Goal: Task Accomplishment & Management: Use online tool/utility

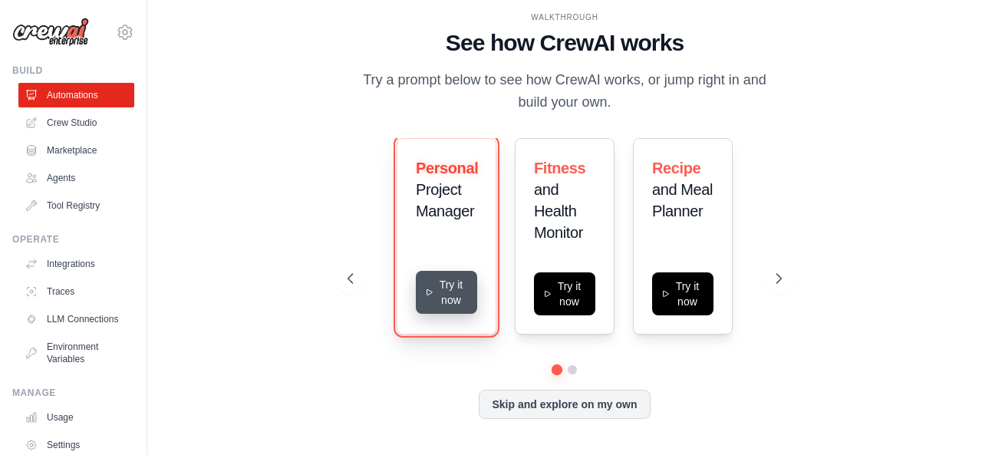
click at [457, 308] on button "Try it now" at bounding box center [446, 292] width 61 height 43
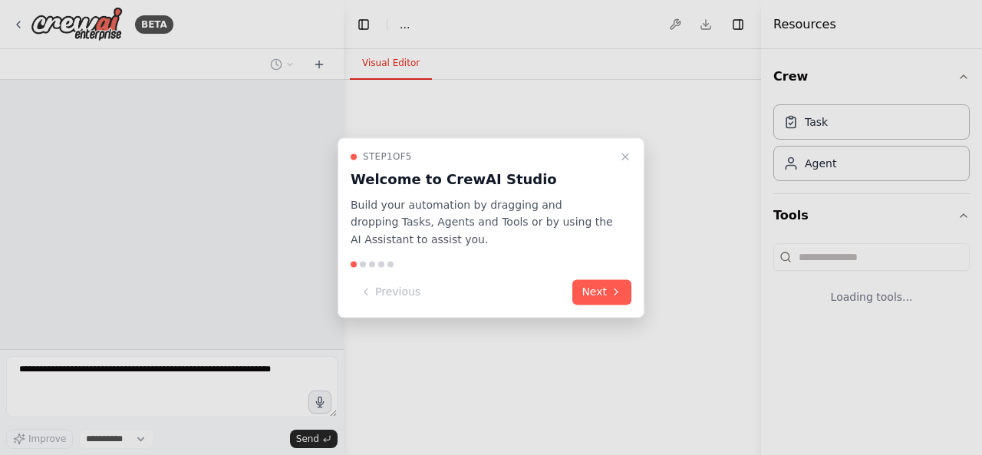
select select "****"
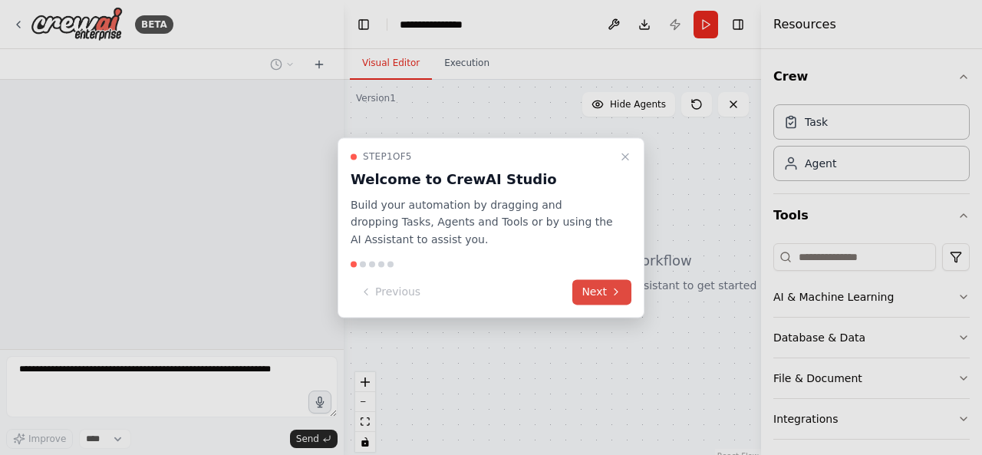
click at [584, 289] on button "Next" at bounding box center [601, 291] width 59 height 25
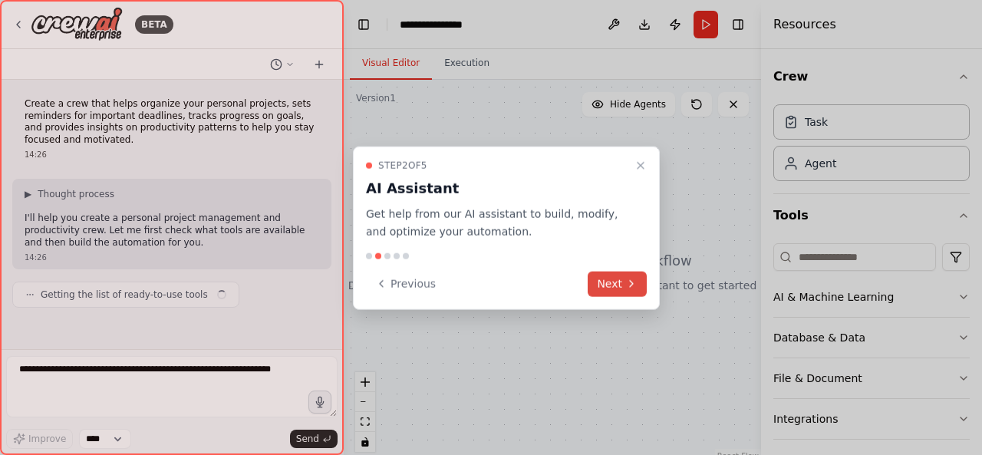
click at [610, 286] on button "Next" at bounding box center [617, 283] width 59 height 25
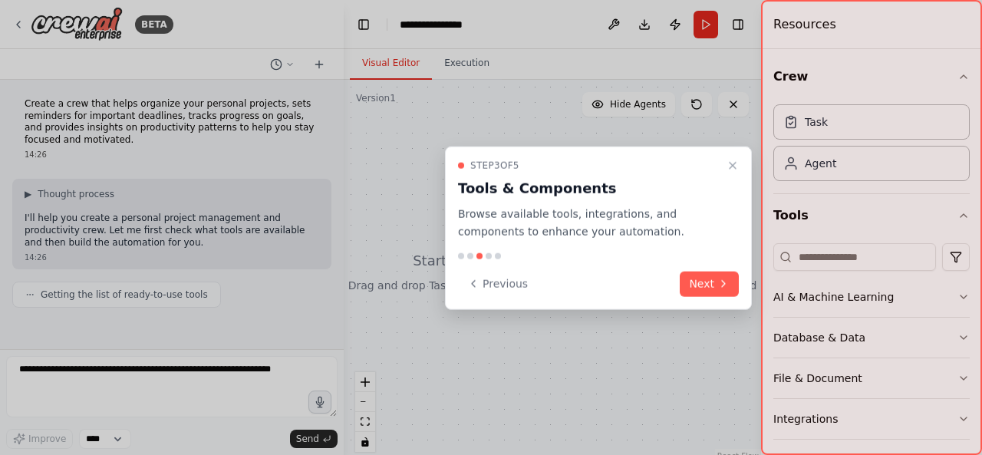
scroll to position [46, 0]
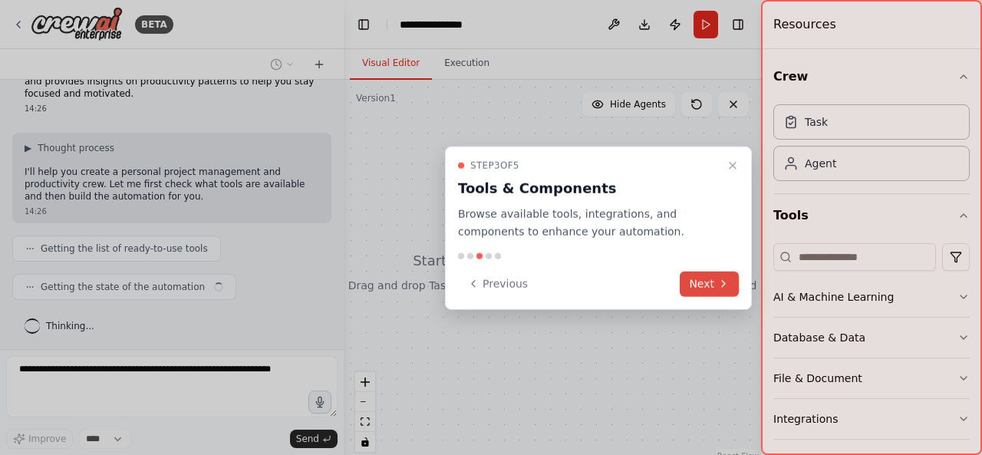
click at [707, 287] on button "Next" at bounding box center [709, 283] width 59 height 25
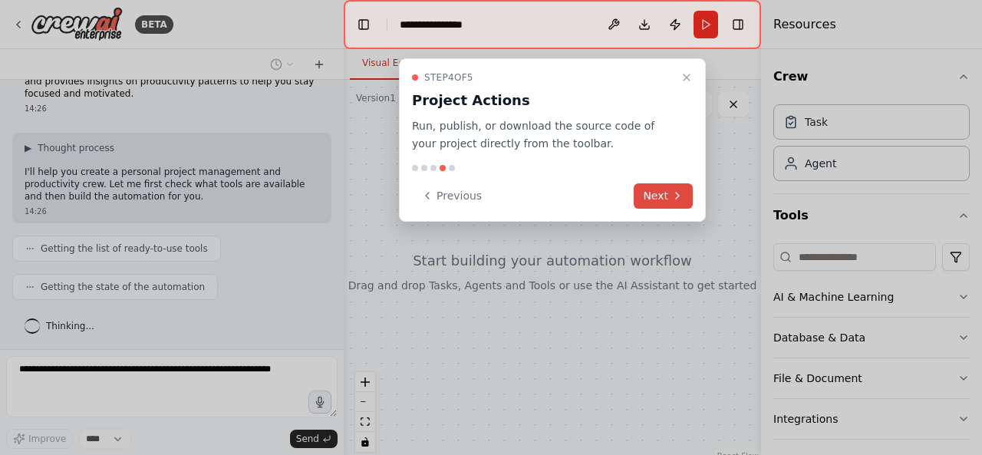
click at [678, 193] on icon at bounding box center [677, 195] width 12 height 12
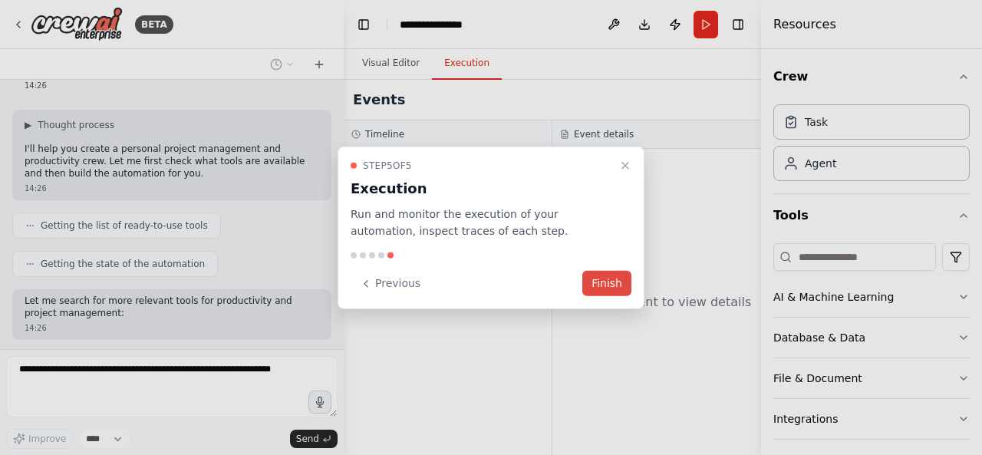
scroll to position [147, 0]
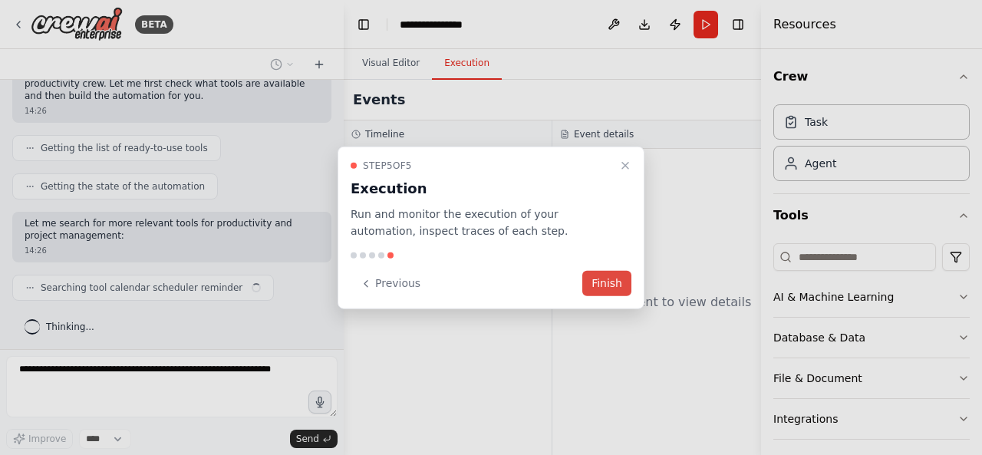
click at [590, 274] on button "Finish" at bounding box center [606, 283] width 49 height 25
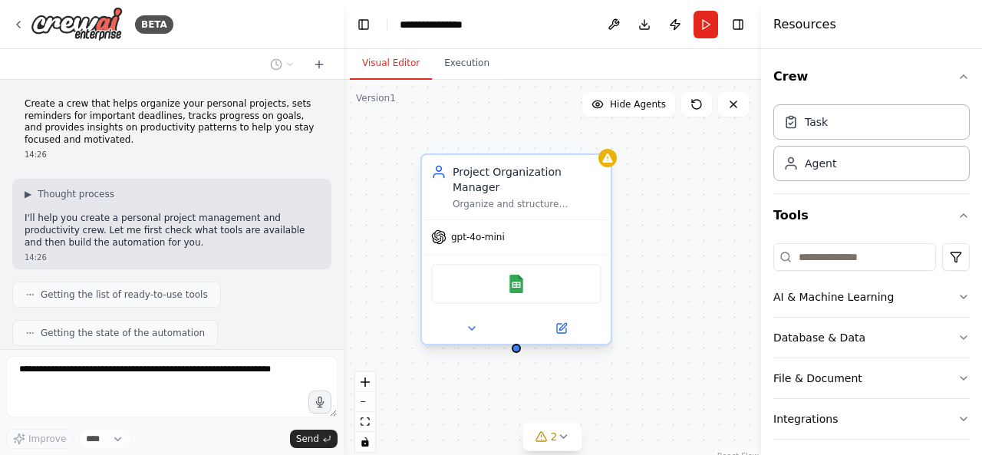
scroll to position [360, 0]
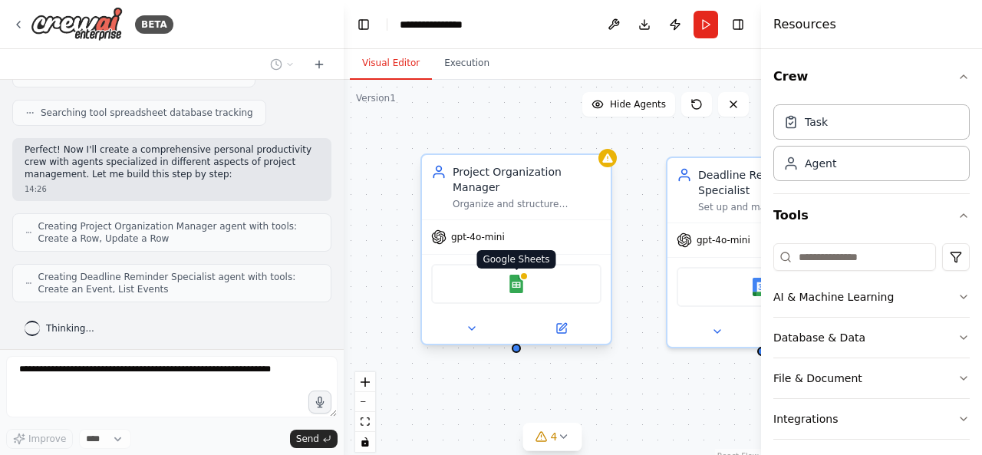
click at [522, 275] on img at bounding box center [516, 284] width 18 height 18
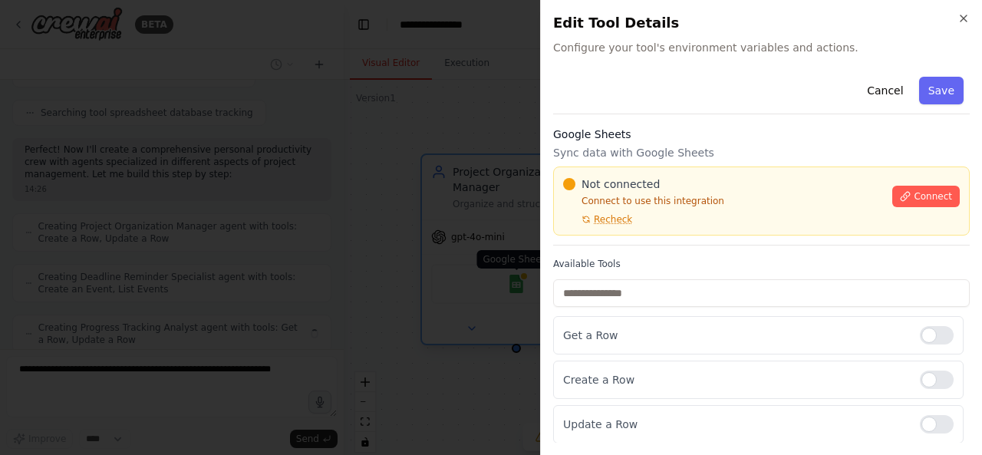
scroll to position [410, 0]
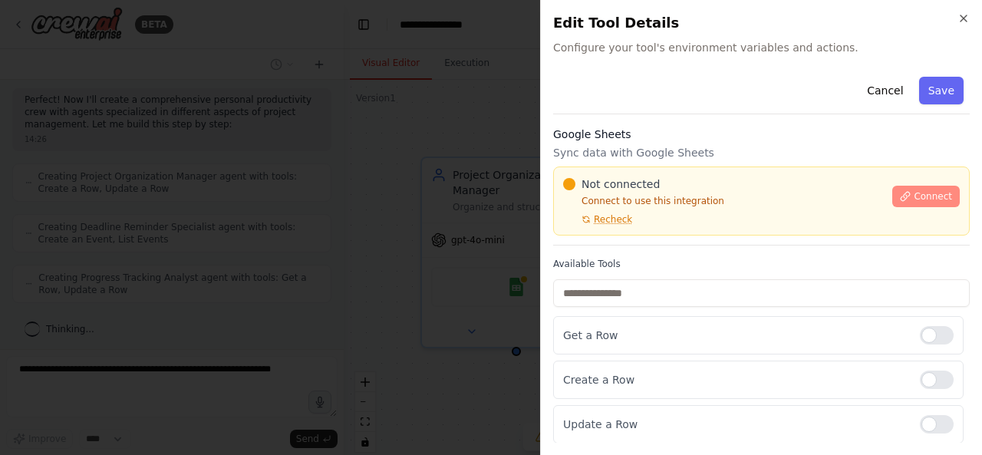
click at [945, 194] on span "Connect" at bounding box center [933, 196] width 38 height 12
click at [657, 102] on div "Cancel Save" at bounding box center [761, 93] width 417 height 44
click at [631, 104] on div "Cancel Save" at bounding box center [761, 93] width 417 height 44
click at [764, 74] on div "Cancel Save" at bounding box center [761, 93] width 417 height 44
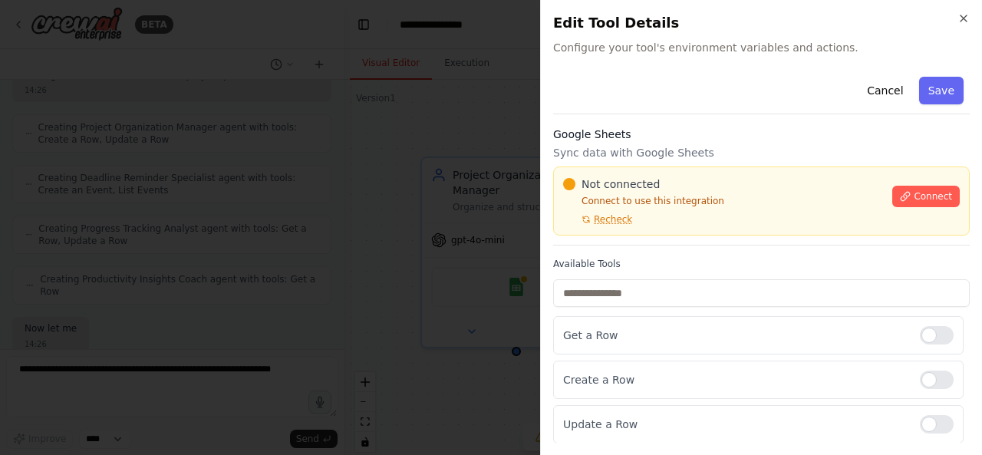
scroll to position [537, 0]
click at [158, 156] on div at bounding box center [491, 227] width 982 height 455
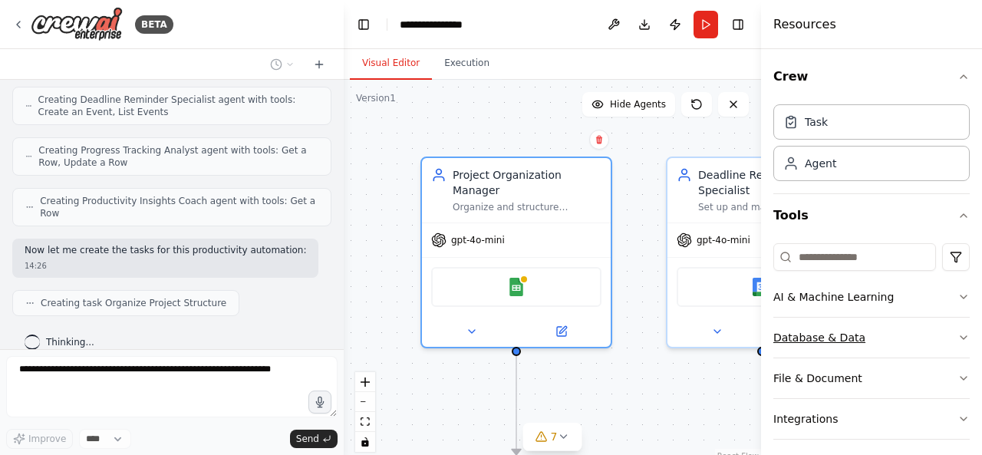
scroll to position [575, 0]
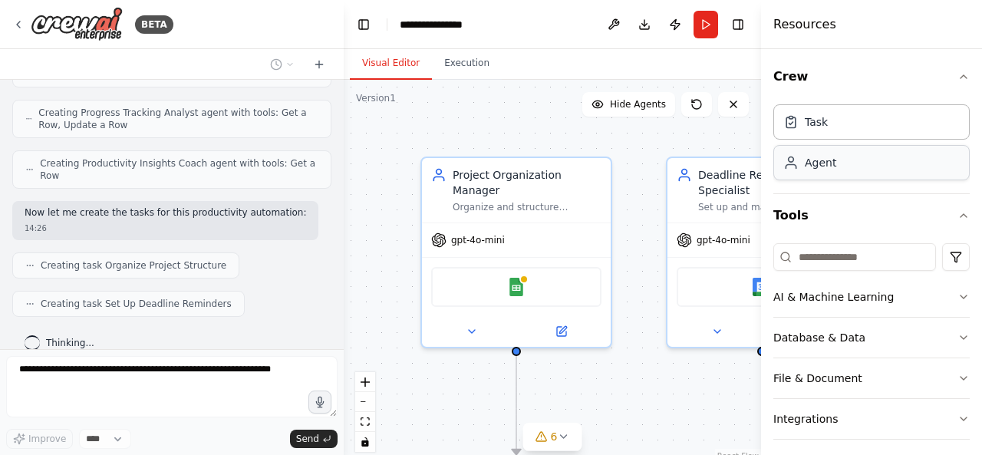
click at [823, 168] on div "Agent" at bounding box center [820, 162] width 31 height 15
click at [825, 159] on div "Agent" at bounding box center [820, 162] width 31 height 15
click at [830, 125] on div "Task" at bounding box center [871, 121] width 196 height 35
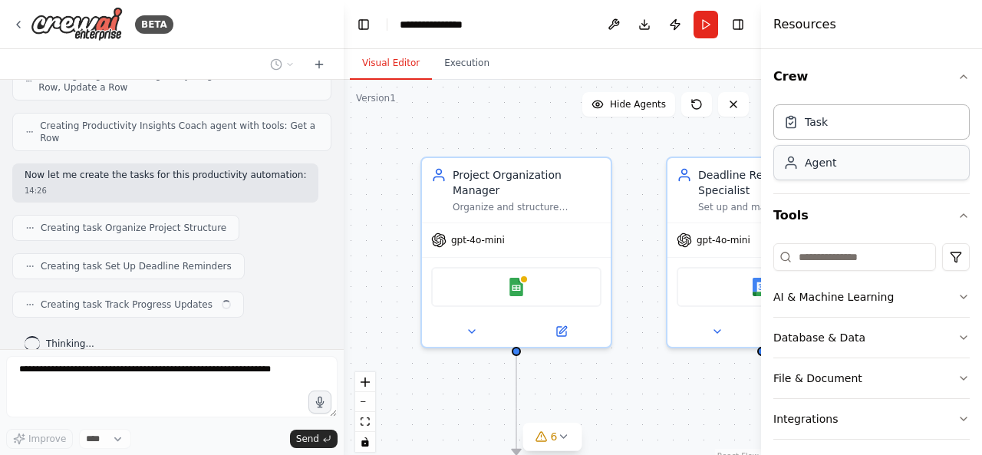
click at [818, 170] on div "Agent" at bounding box center [871, 162] width 196 height 35
click at [832, 161] on div "Agent" at bounding box center [820, 162] width 31 height 15
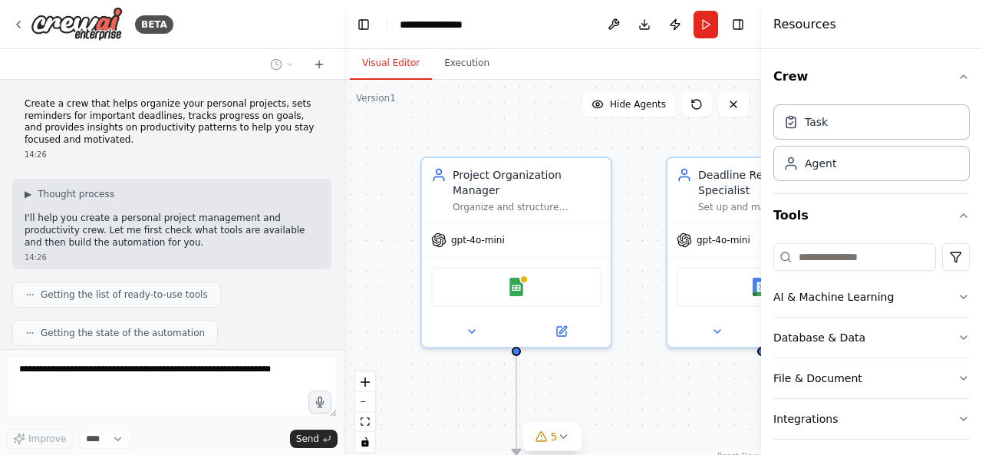
scroll to position [650, 0]
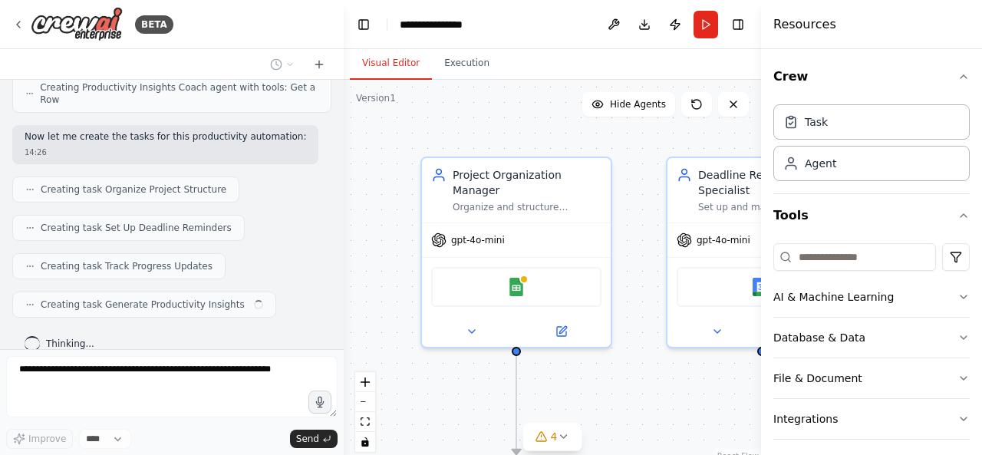
click at [338, 237] on div at bounding box center [341, 227] width 6 height 455
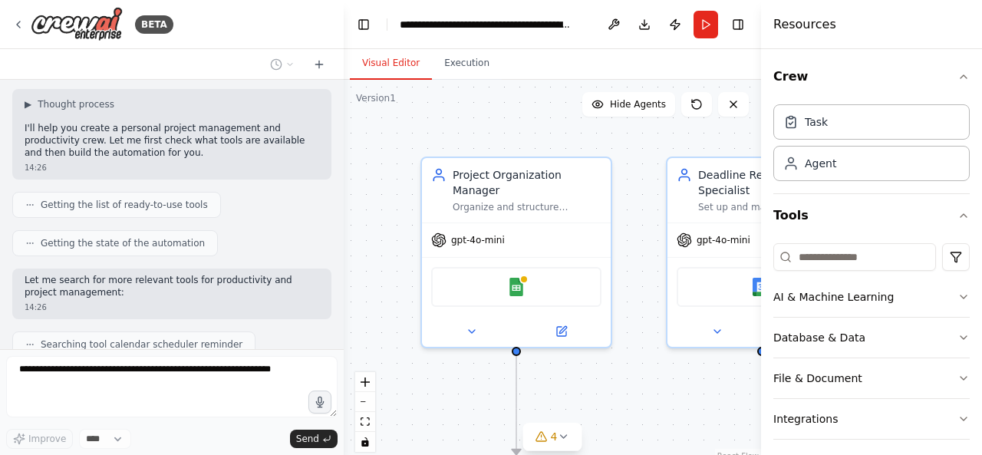
scroll to position [0, 0]
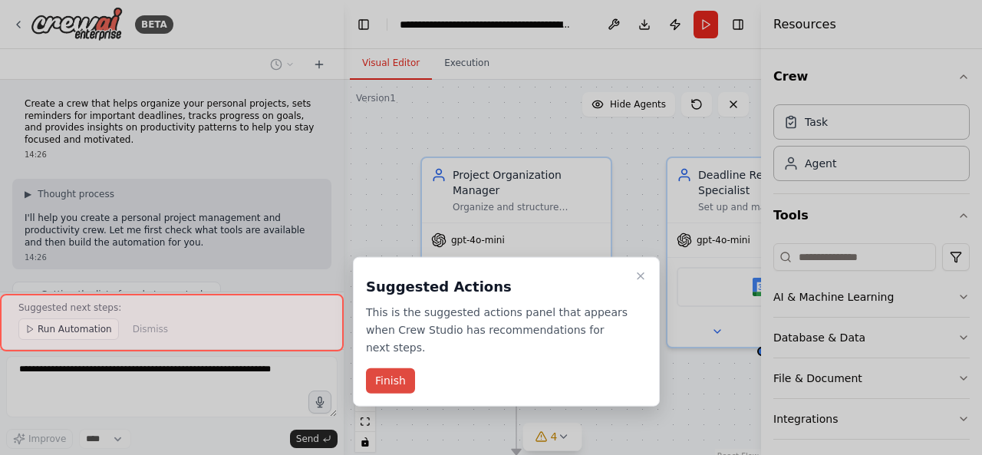
click at [384, 368] on button "Finish" at bounding box center [390, 380] width 49 height 25
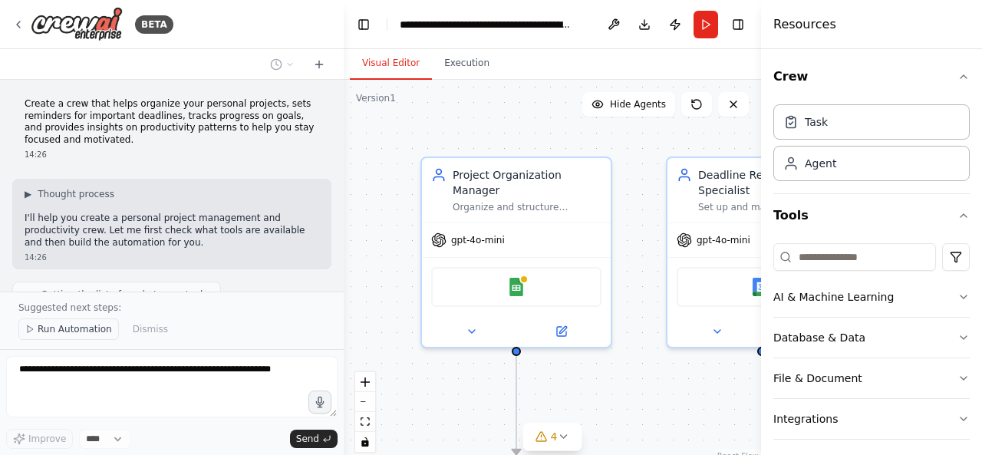
click at [84, 338] on button "Run Automation" at bounding box center [68, 328] width 100 height 21
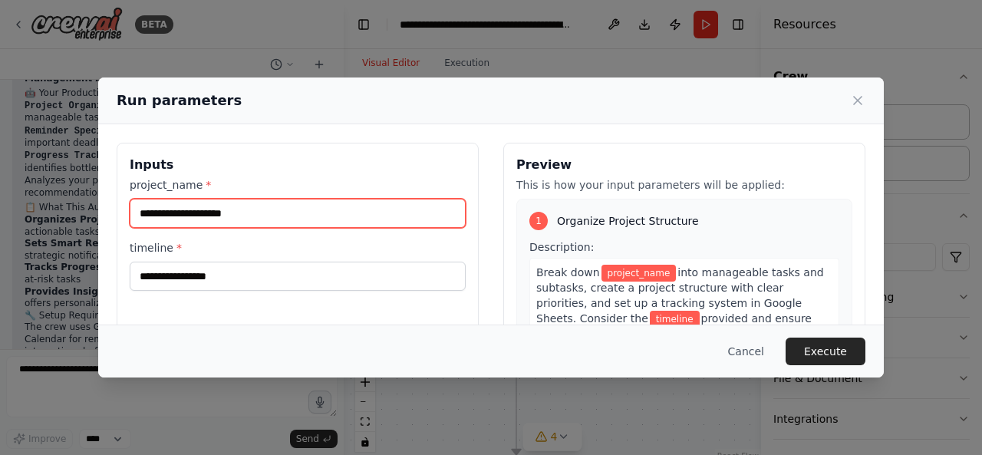
drag, startPoint x: 327, startPoint y: 212, endPoint x: 123, endPoint y: 214, distance: 204.1
click at [123, 214] on div "Inputs project_name * timeline *" at bounding box center [298, 325] width 362 height 364
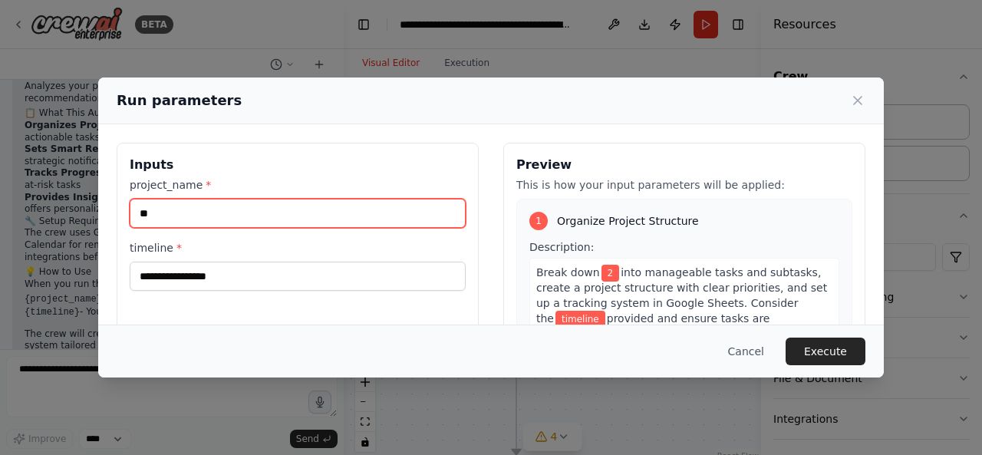
scroll to position [1184, 0]
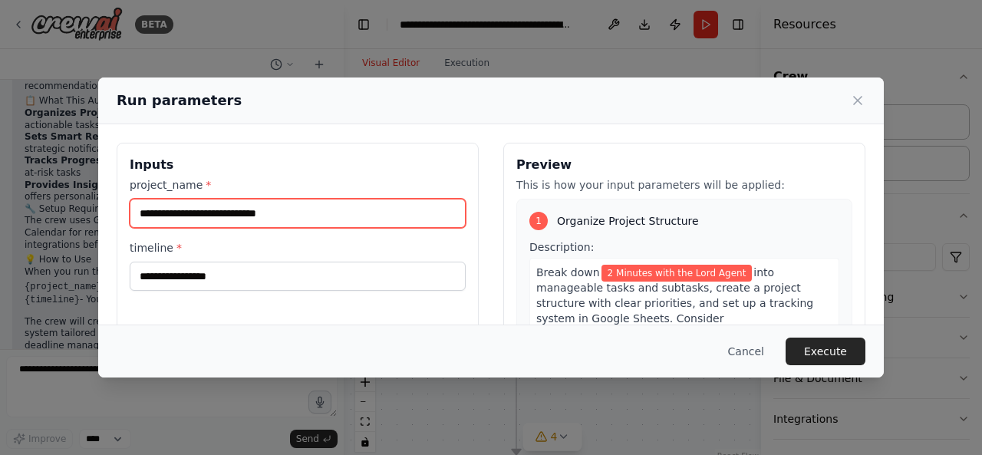
type input "**********"
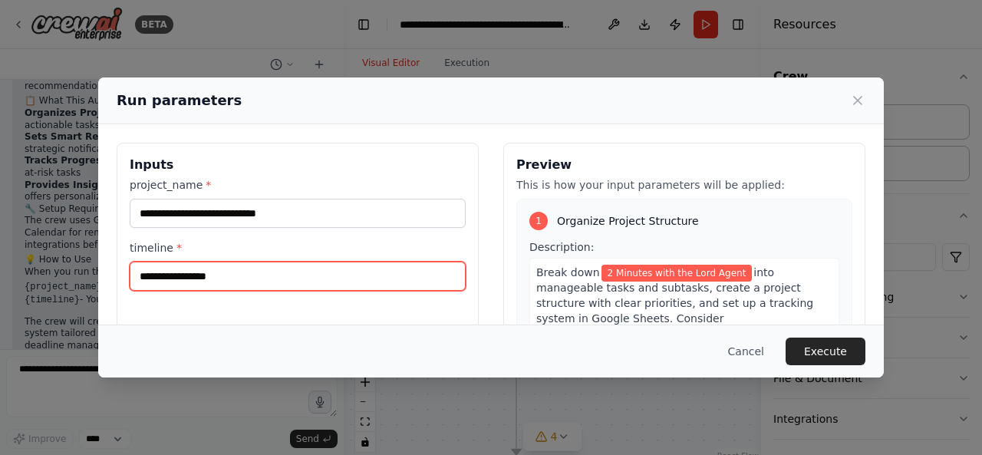
click at [142, 271] on input "timeline *" at bounding box center [298, 276] width 336 height 29
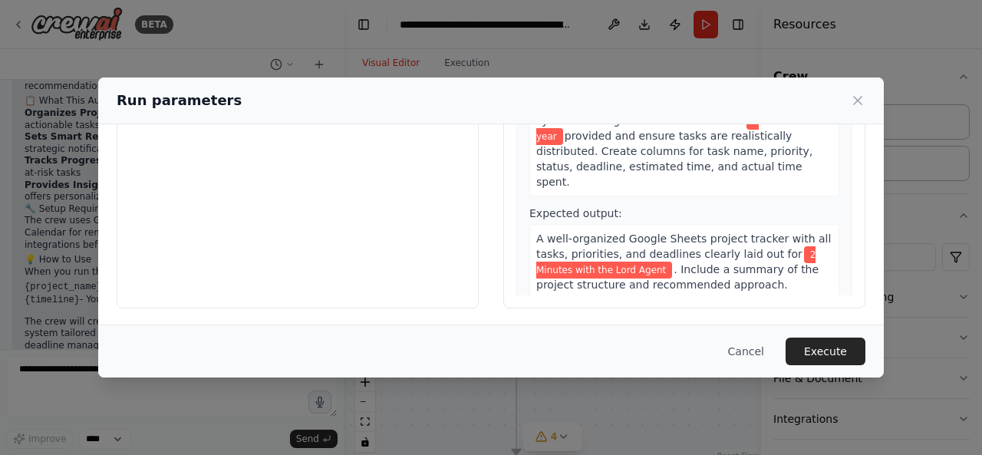
scroll to position [0, 0]
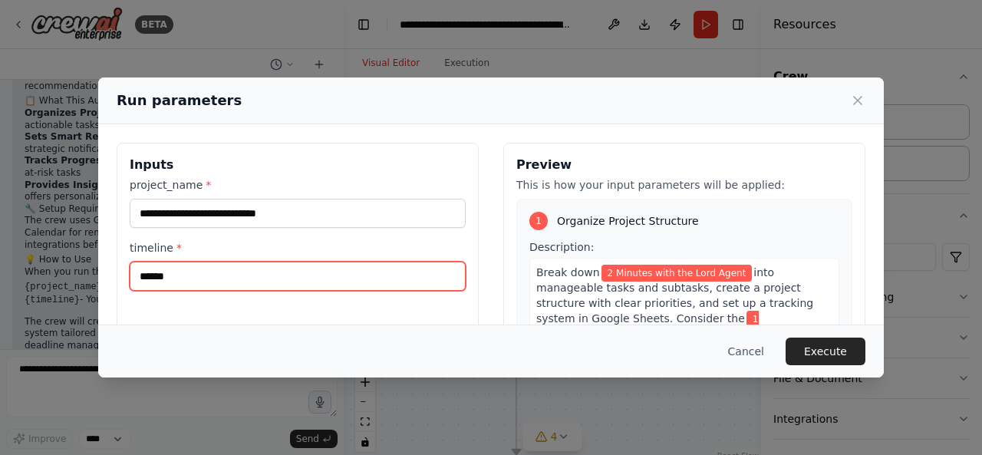
type input "******"
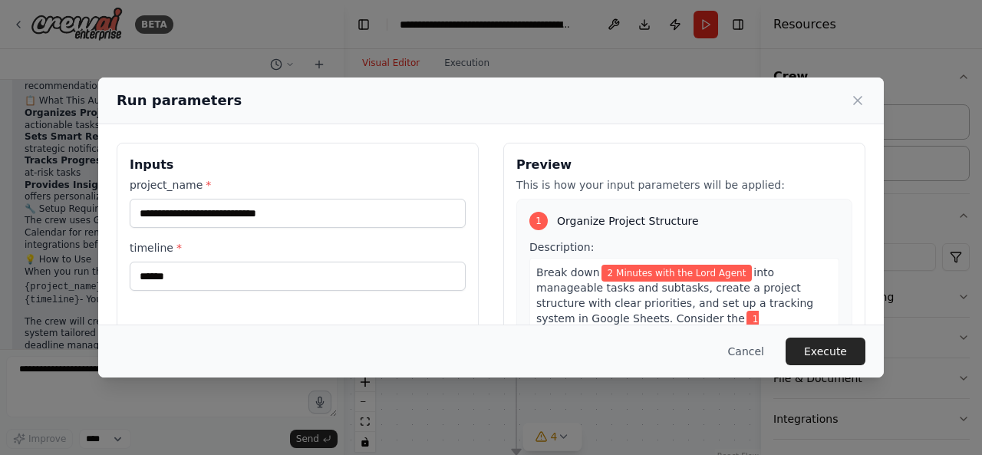
click at [629, 266] on span "2 Minutes with the Lord Agent" at bounding box center [676, 273] width 151 height 17
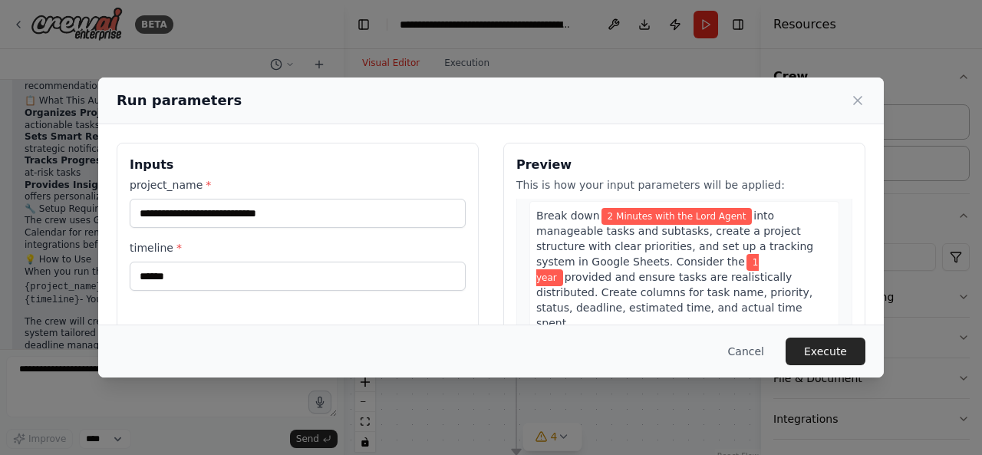
scroll to position [77, 0]
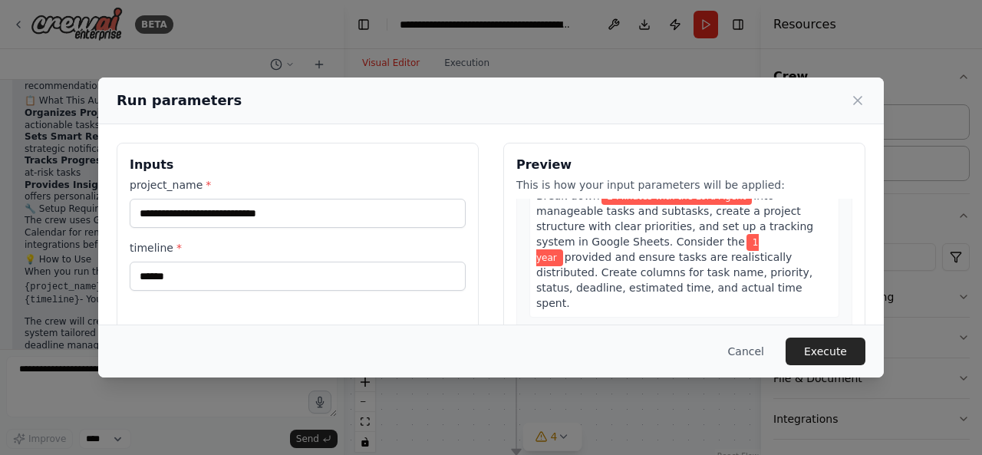
click at [744, 279] on div "Break down 2 Minutes with the Lord Agent into manageable tasks and subtasks, cr…" at bounding box center [684, 249] width 310 height 137
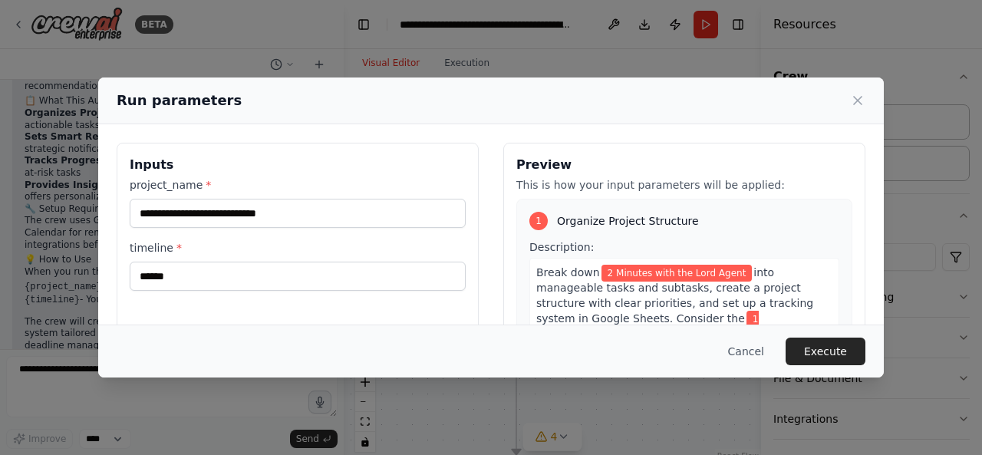
click at [745, 278] on span "into manageable tasks and subtasks, create a project structure with clear prior…" at bounding box center [674, 295] width 277 height 58
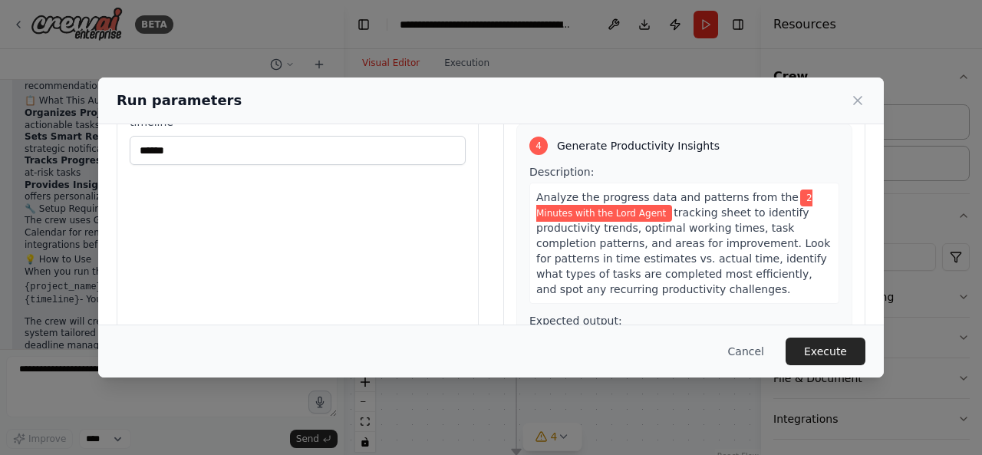
scroll to position [198, 0]
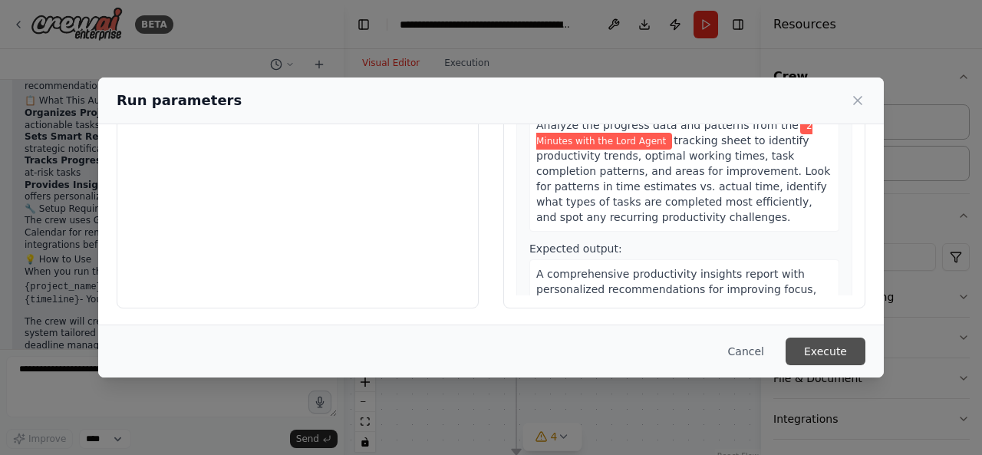
click at [821, 351] on button "Execute" at bounding box center [825, 352] width 80 height 28
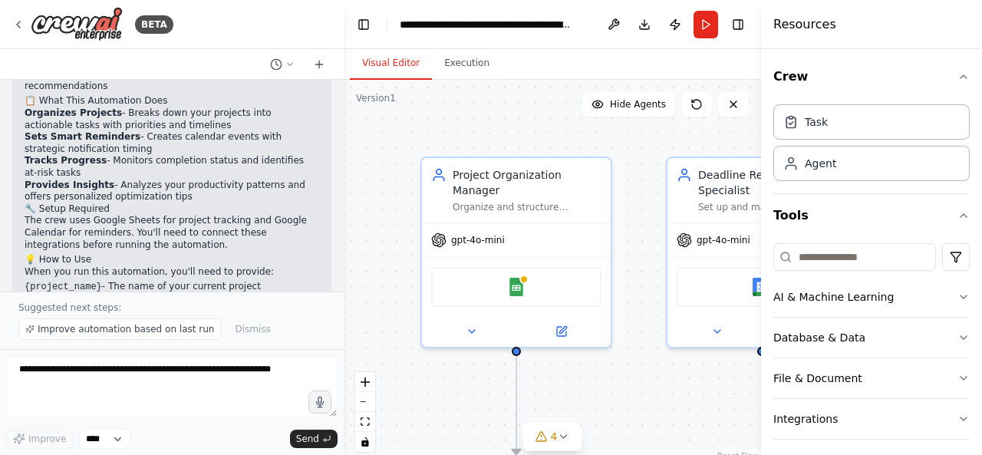
drag, startPoint x: 557, startPoint y: 345, endPoint x: 567, endPoint y: 351, distance: 11.7
click at [558, 346] on div ".deletable-edge-delete-btn { width: 20px; height: 20px; border: 0px solid #ffff…" at bounding box center [552, 272] width 417 height 384
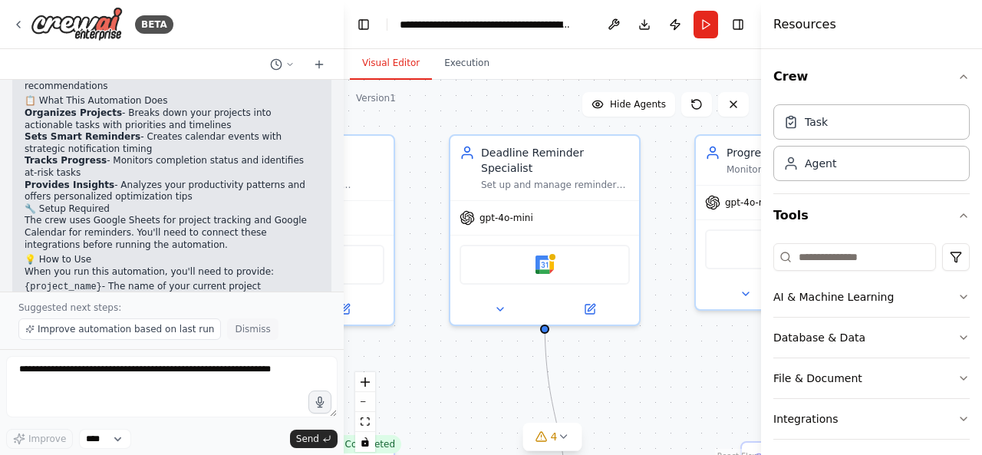
drag, startPoint x: 618, startPoint y: 358, endPoint x: 245, endPoint y: 341, distance: 373.2
click at [245, 341] on div "BETA Create a crew that helps organize your personal projects, sets reminders f…" at bounding box center [491, 227] width 982 height 455
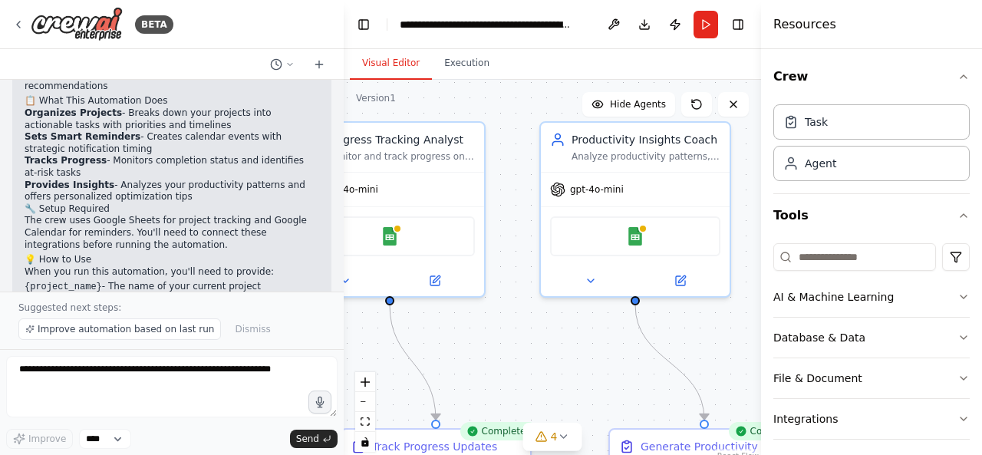
drag, startPoint x: 566, startPoint y: 349, endPoint x: 320, endPoint y: 330, distance: 247.0
click at [320, 330] on div "BETA Create a crew that helps organize your personal projects, sets reminders f…" at bounding box center [491, 227] width 982 height 455
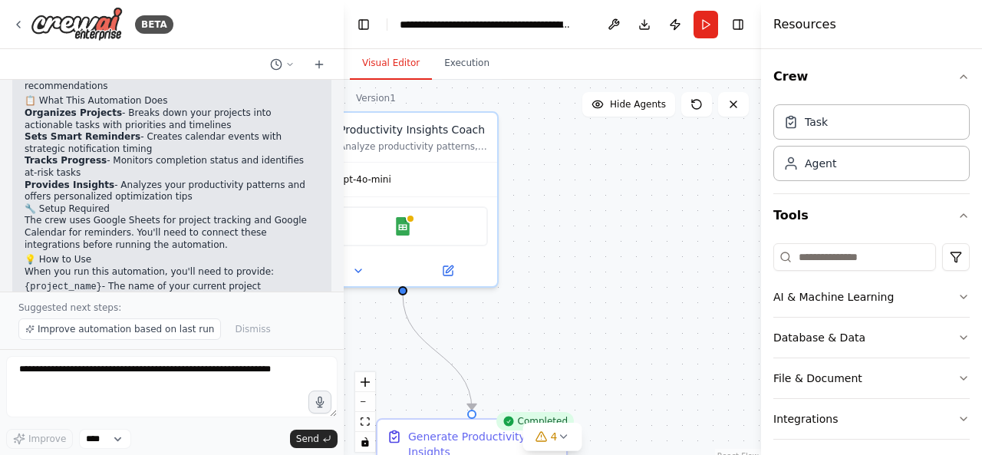
drag, startPoint x: 585, startPoint y: 348, endPoint x: 353, endPoint y: 338, distance: 232.6
click at [353, 338] on div ".deletable-edge-delete-btn { width: 20px; height: 20px; border: 0px solid #ffff…" at bounding box center [552, 272] width 417 height 384
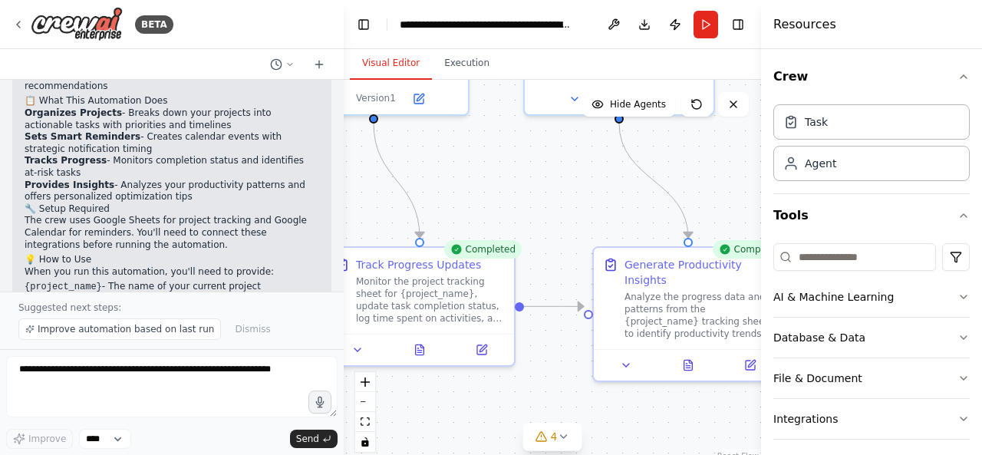
drag, startPoint x: 512, startPoint y: 331, endPoint x: 707, endPoint y: 173, distance: 251.0
click at [729, 159] on div ".deletable-edge-delete-btn { width: 20px; height: 20px; border: 0px solid #ffff…" at bounding box center [552, 272] width 417 height 384
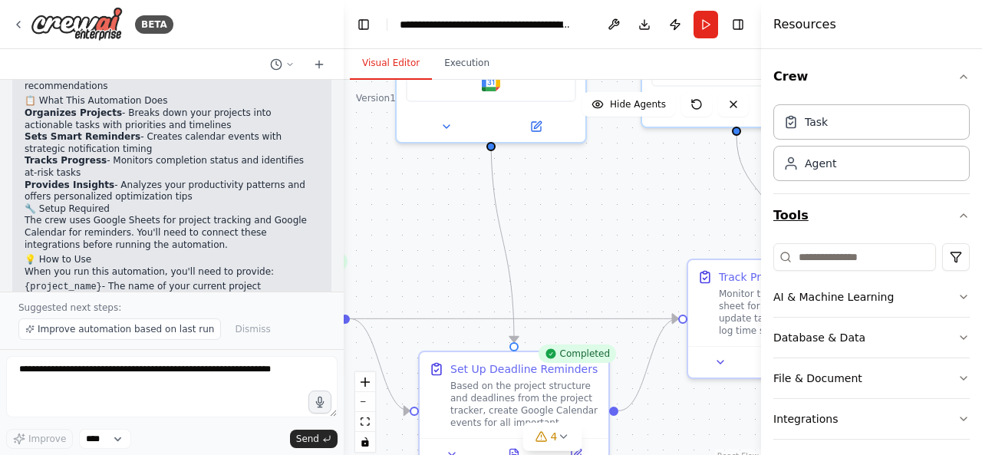
drag, startPoint x: 538, startPoint y: 180, endPoint x: 901, endPoint y: 193, distance: 362.3
click at [901, 193] on div "BETA Create a crew that helps organize your personal projects, sets reminders f…" at bounding box center [491, 227] width 982 height 455
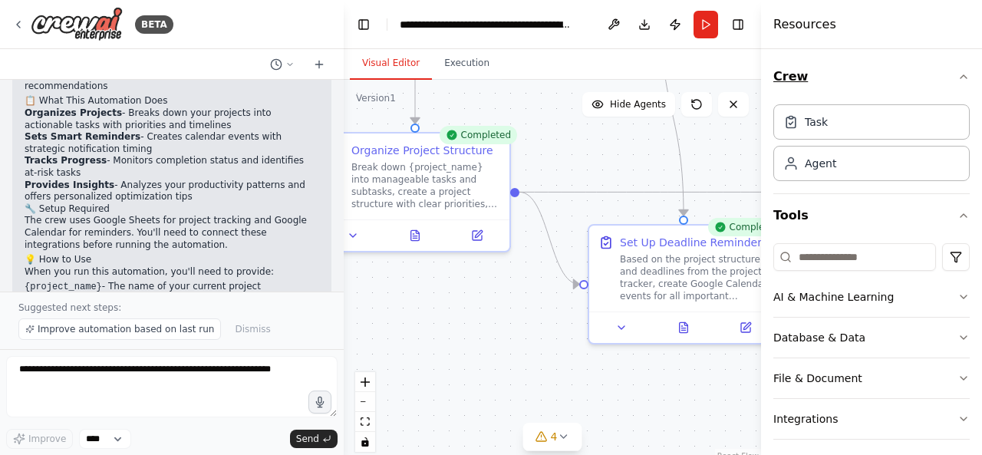
drag, startPoint x: 631, startPoint y: 208, endPoint x: 800, endPoint y: 81, distance: 211.6
click at [800, 81] on div "BETA Create a crew that helps organize your personal projects, sets reminders f…" at bounding box center [491, 227] width 982 height 455
drag, startPoint x: 588, startPoint y: 191, endPoint x: 690, endPoint y: 84, distance: 147.6
click at [690, 84] on div ".deletable-edge-delete-btn { width: 20px; height: 20px; border: 0px solid #ffff…" at bounding box center [552, 272] width 417 height 384
click at [478, 27] on div "**********" at bounding box center [486, 24] width 173 height 15
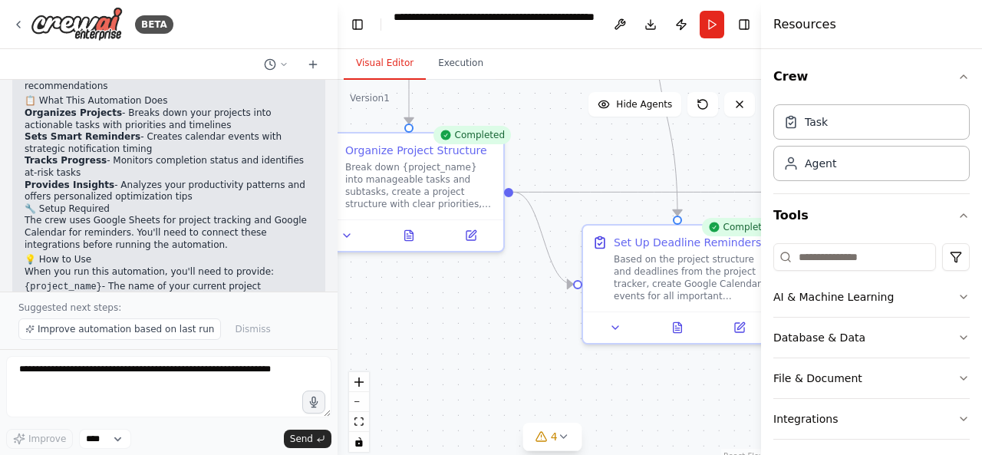
scroll to position [1208, 0]
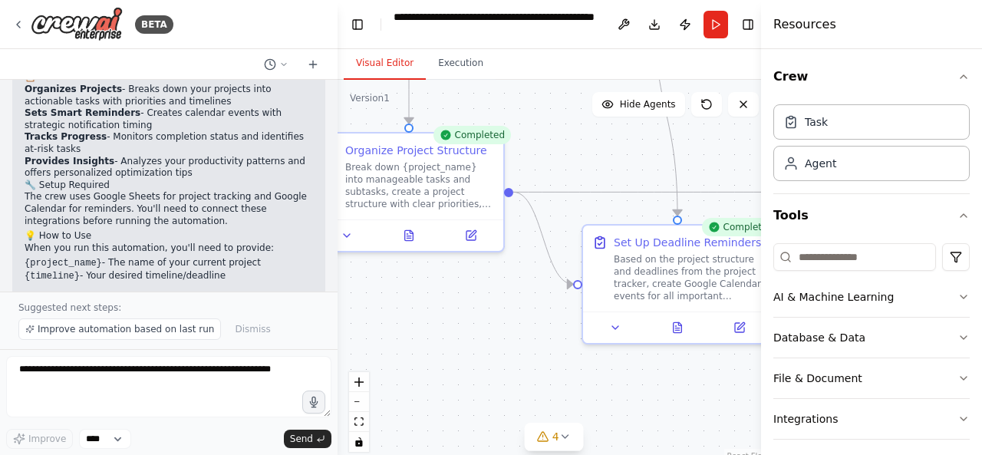
drag, startPoint x: 341, startPoint y: 260, endPoint x: 338, endPoint y: 279, distance: 19.4
click at [338, 279] on div "BETA Create a crew that helps organize your personal projects, sets reminders f…" at bounding box center [491, 227] width 982 height 455
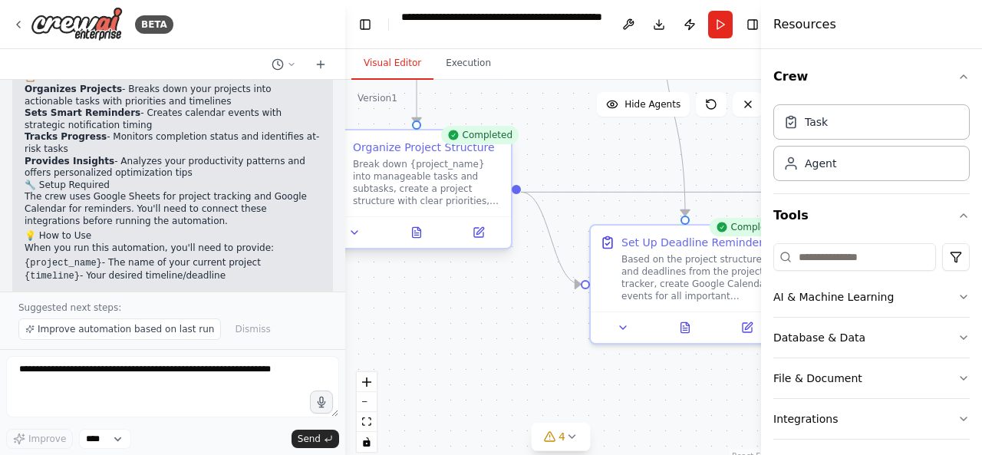
scroll to position [1172, 0]
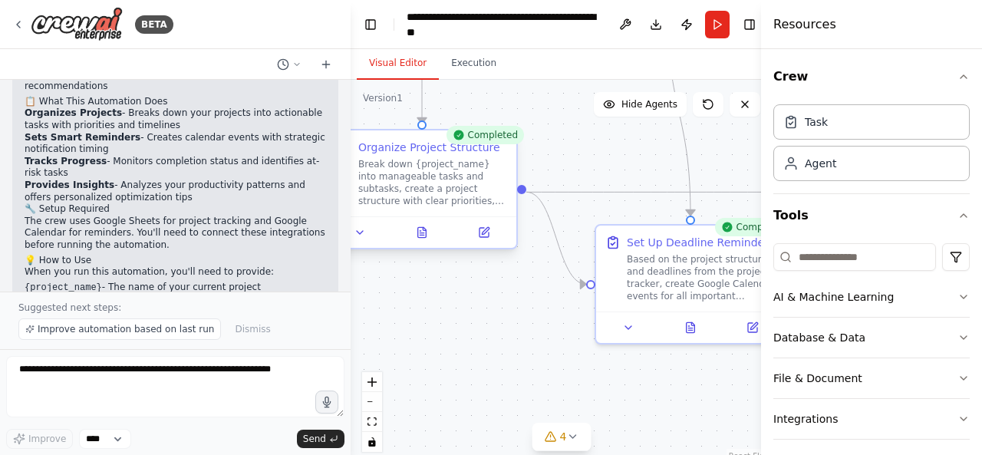
drag, startPoint x: 331, startPoint y: 266, endPoint x: 351, endPoint y: 143, distance: 125.1
click at [351, 143] on div "BETA Create a crew that helps organize your personal projects, sets reminders f…" at bounding box center [491, 227] width 982 height 455
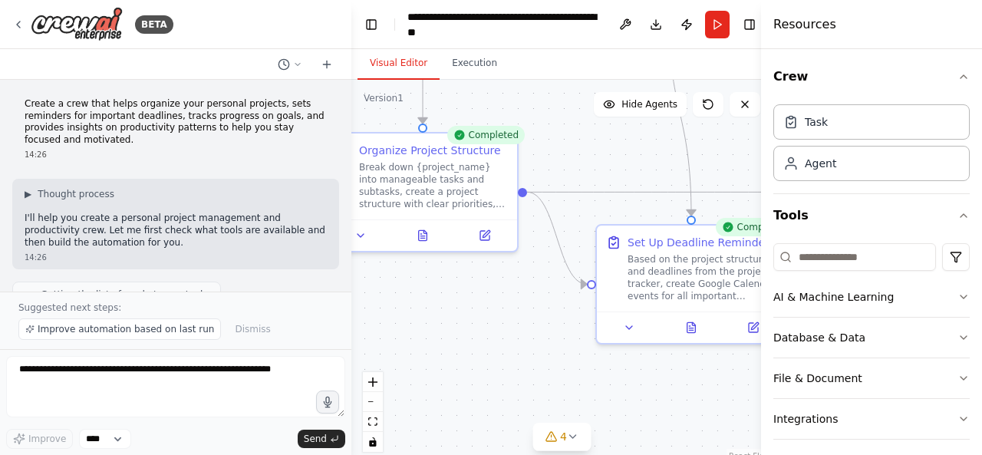
scroll to position [1230, 0]
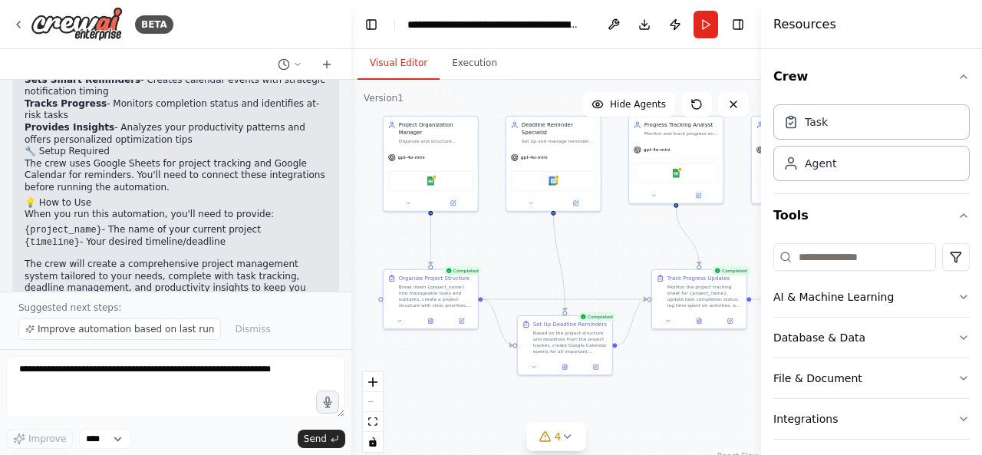
drag, startPoint x: 711, startPoint y: 252, endPoint x: 621, endPoint y: 267, distance: 91.7
click at [621, 267] on div ".deletable-edge-delete-btn { width: 20px; height: 20px; border: 0px solid #ffff…" at bounding box center [556, 272] width 410 height 384
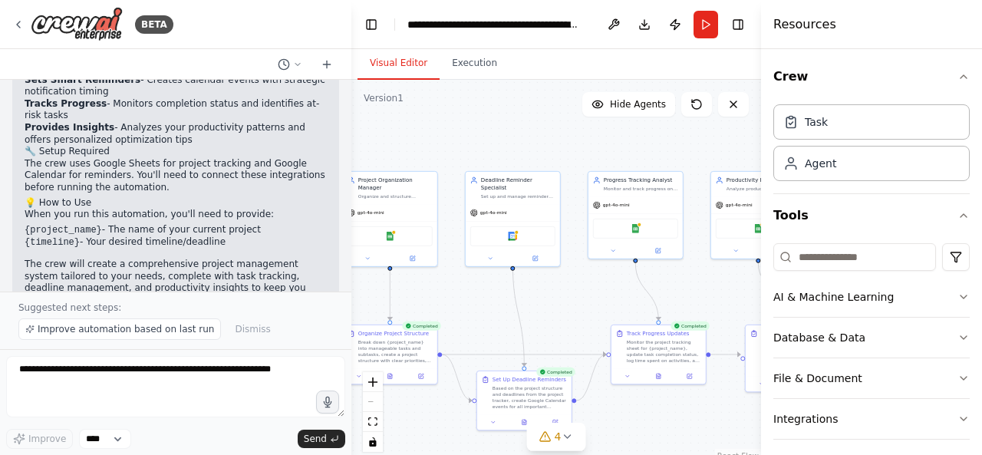
drag, startPoint x: 670, startPoint y: 254, endPoint x: 629, endPoint y: 309, distance: 68.6
click at [629, 309] on div ".deletable-edge-delete-btn { width: 20px; height: 20px; border: 0px solid #ffff…" at bounding box center [556, 272] width 410 height 384
click at [802, 170] on div "Agent" at bounding box center [871, 162] width 196 height 35
click at [822, 305] on button "AI & Machine Learning" at bounding box center [871, 297] width 196 height 40
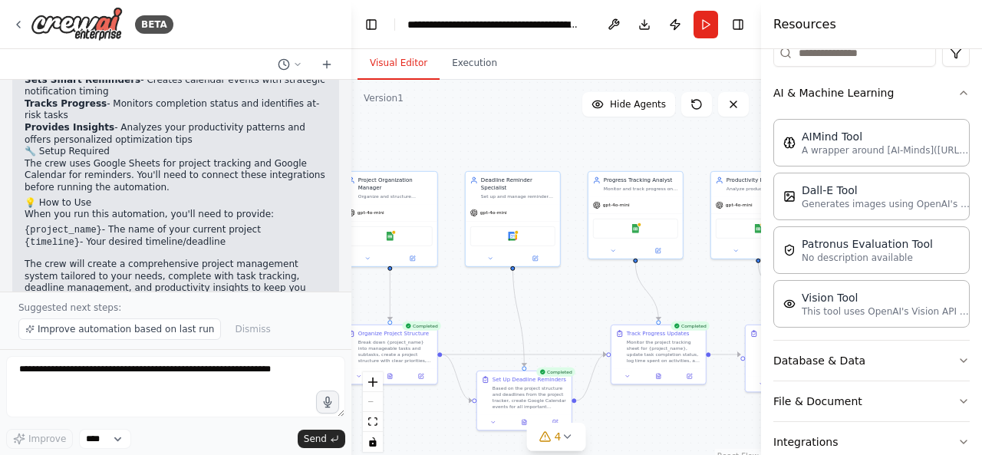
scroll to position [312, 0]
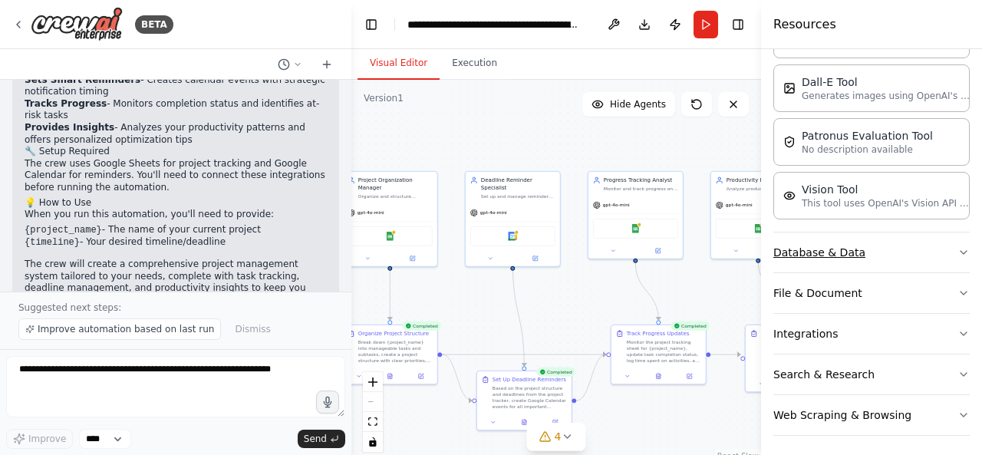
click at [822, 255] on button "Database & Data" at bounding box center [871, 252] width 196 height 40
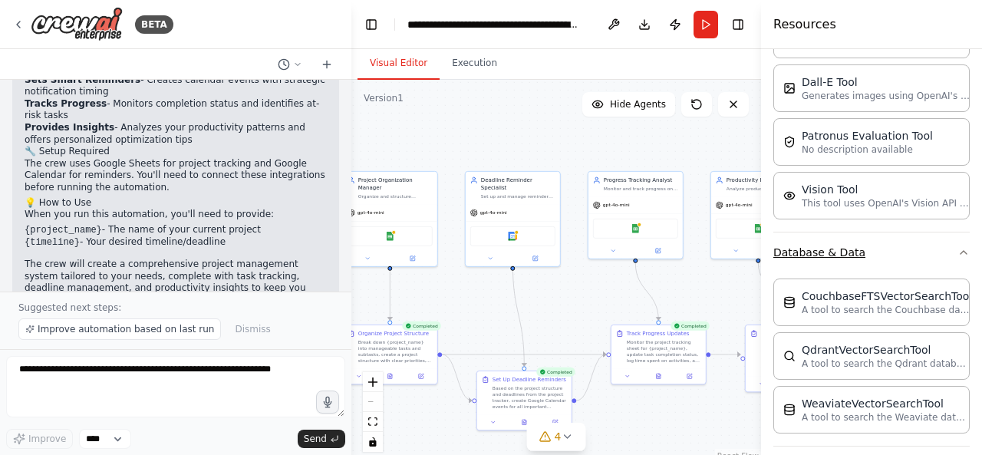
scroll to position [466, 0]
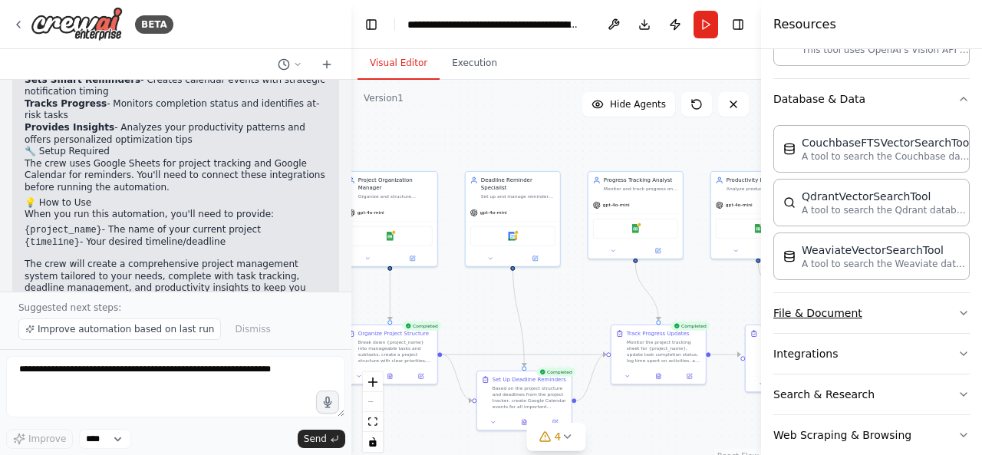
click at [805, 312] on button "File & Document" at bounding box center [871, 313] width 196 height 40
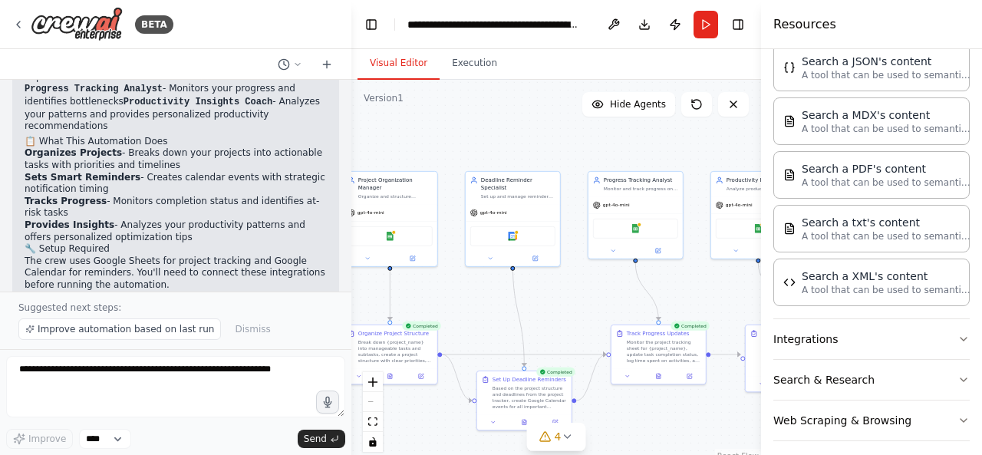
scroll to position [1000, 0]
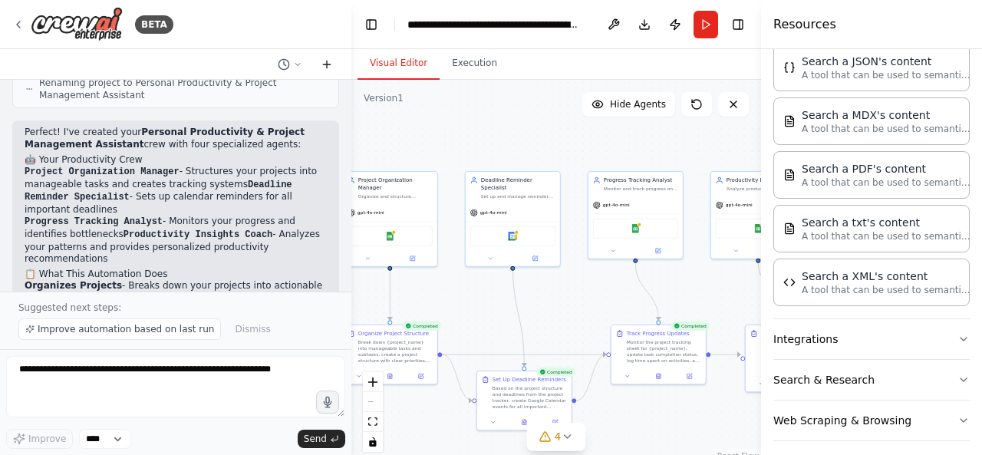
click at [330, 67] on icon at bounding box center [327, 64] width 12 height 12
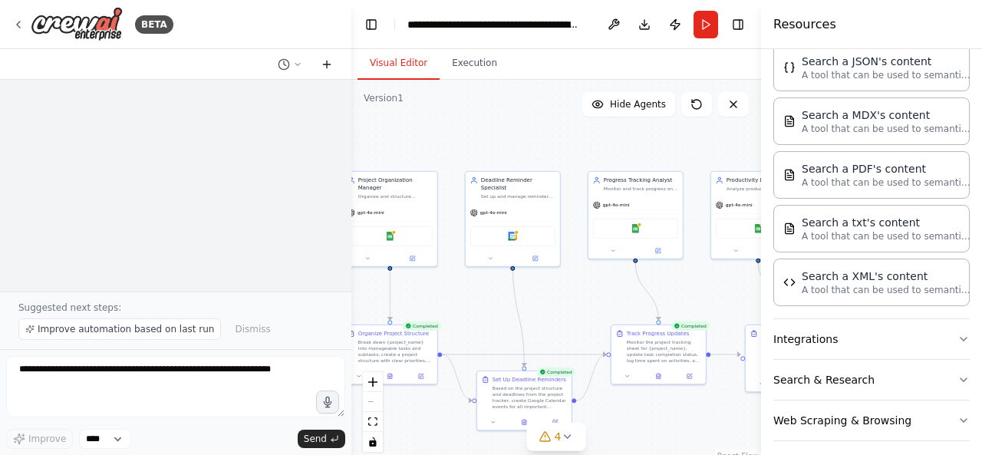
scroll to position [0, 0]
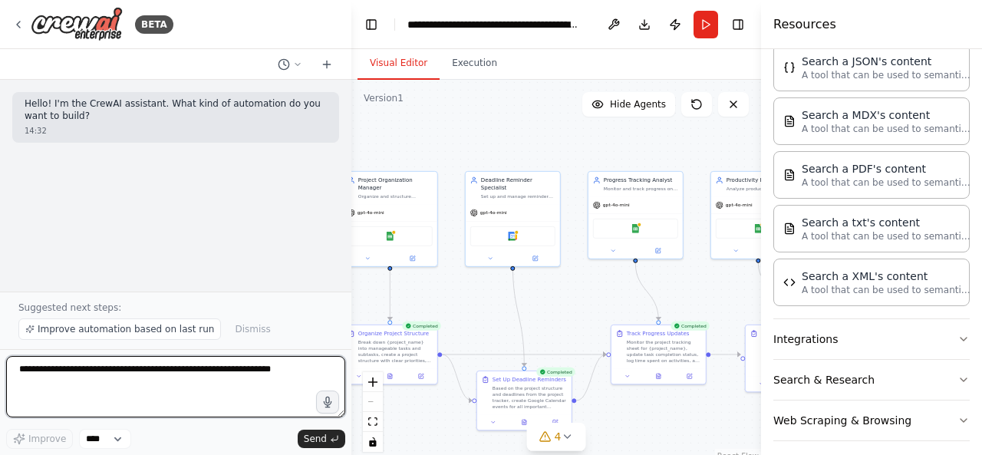
click at [40, 374] on textarea at bounding box center [175, 386] width 339 height 61
click at [149, 367] on textarea "******" at bounding box center [175, 386] width 339 height 61
click at [206, 371] on textarea "**********" at bounding box center [175, 386] width 339 height 61
click at [207, 377] on textarea "**********" at bounding box center [175, 386] width 339 height 61
click at [51, 389] on textarea "**********" at bounding box center [175, 386] width 339 height 61
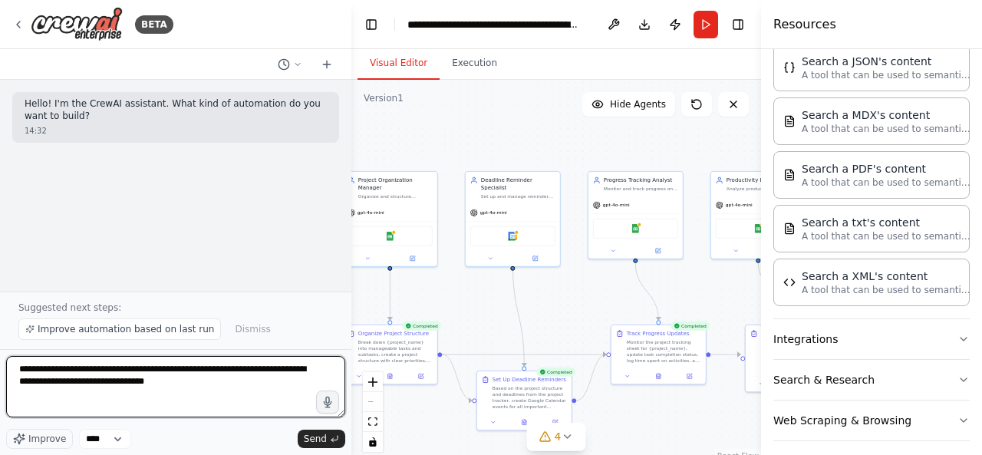
click at [193, 387] on textarea "**********" at bounding box center [175, 386] width 339 height 61
click at [278, 383] on textarea "**********" at bounding box center [175, 386] width 339 height 61
drag, startPoint x: 291, startPoint y: 386, endPoint x: 253, endPoint y: 386, distance: 37.6
click at [253, 386] on textarea "**********" at bounding box center [175, 386] width 339 height 61
click at [96, 395] on textarea "**********" at bounding box center [175, 386] width 339 height 61
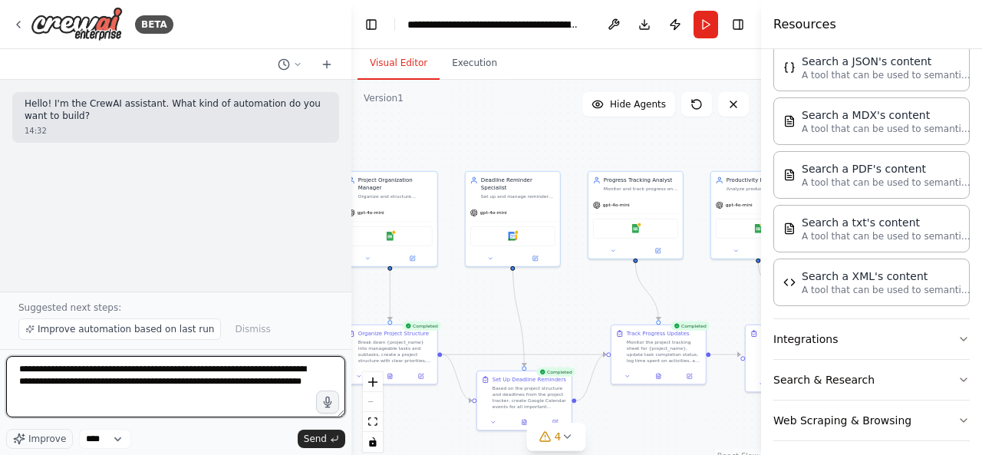
click at [94, 395] on textarea "**********" at bounding box center [175, 386] width 339 height 61
drag, startPoint x: 19, startPoint y: 369, endPoint x: 140, endPoint y: 392, distance: 122.6
click at [140, 392] on textarea "**********" at bounding box center [175, 386] width 339 height 61
paste textarea "**********"
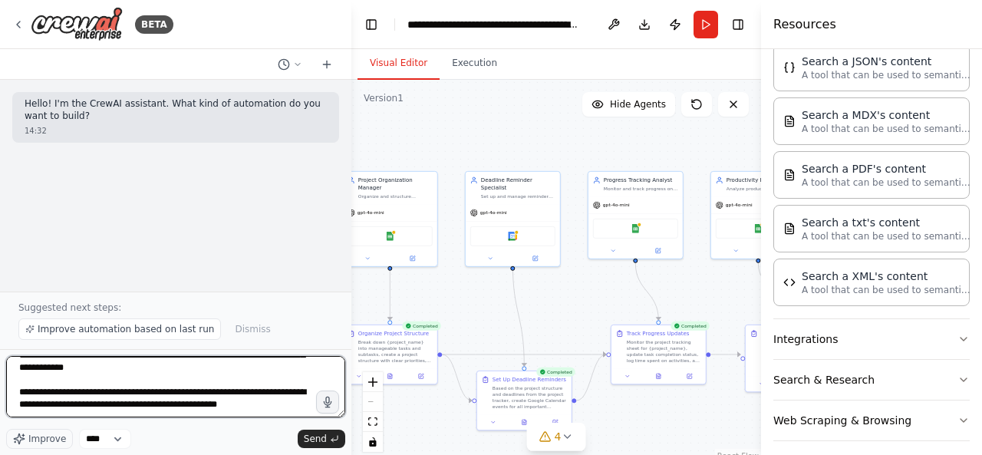
scroll to position [99, 0]
type textarea "**********"
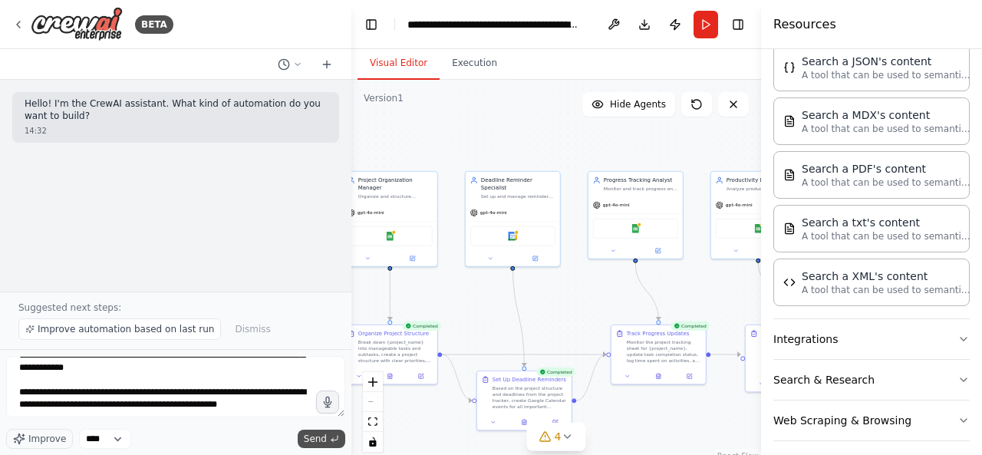
click at [309, 438] on span "Send" at bounding box center [315, 439] width 23 height 12
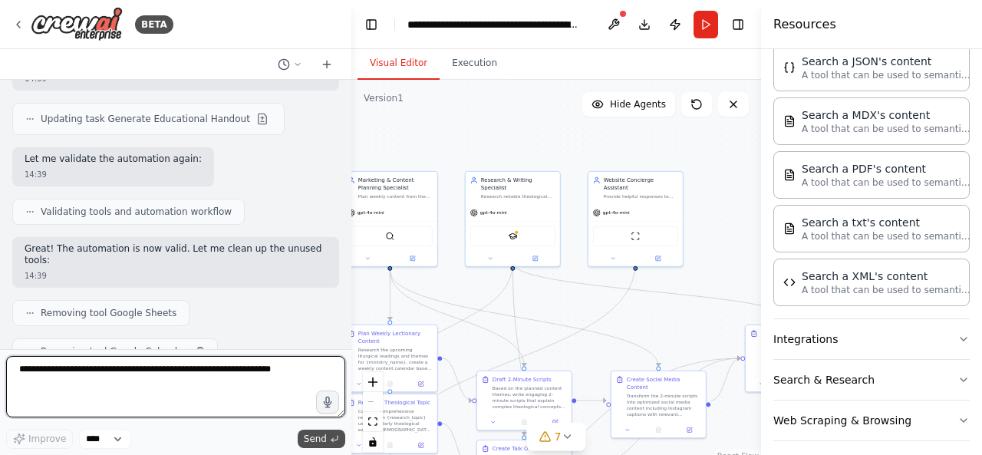
scroll to position [2146, 0]
